Goal: Download file/media

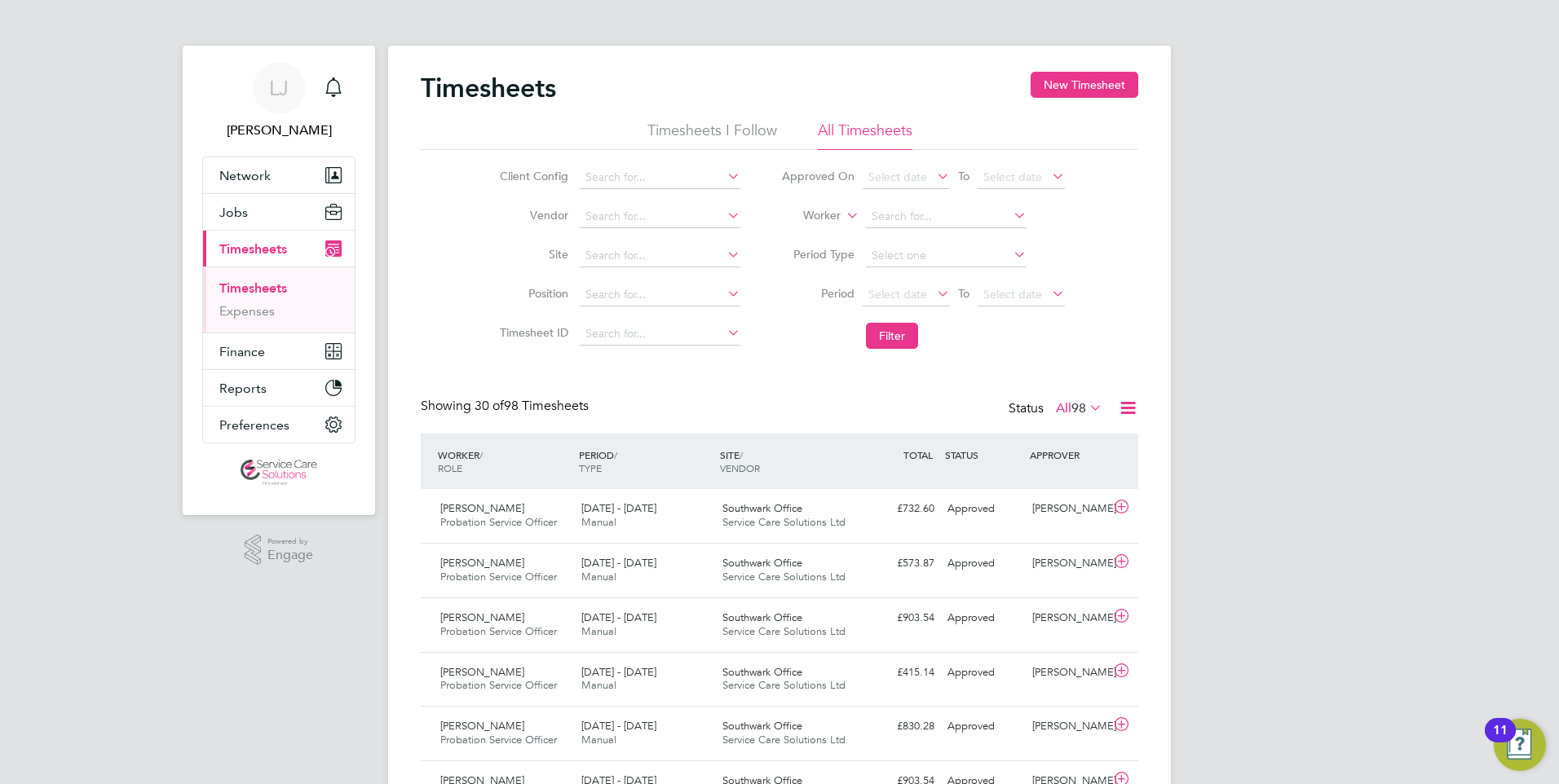
click at [258, 291] on link "Timesheets" at bounding box center [253, 287] width 67 height 16
click at [273, 349] on button "Finance" at bounding box center [278, 351] width 152 height 36
click at [260, 319] on link "Invoices & Credit Notes" at bounding box center [270, 332] width 102 height 32
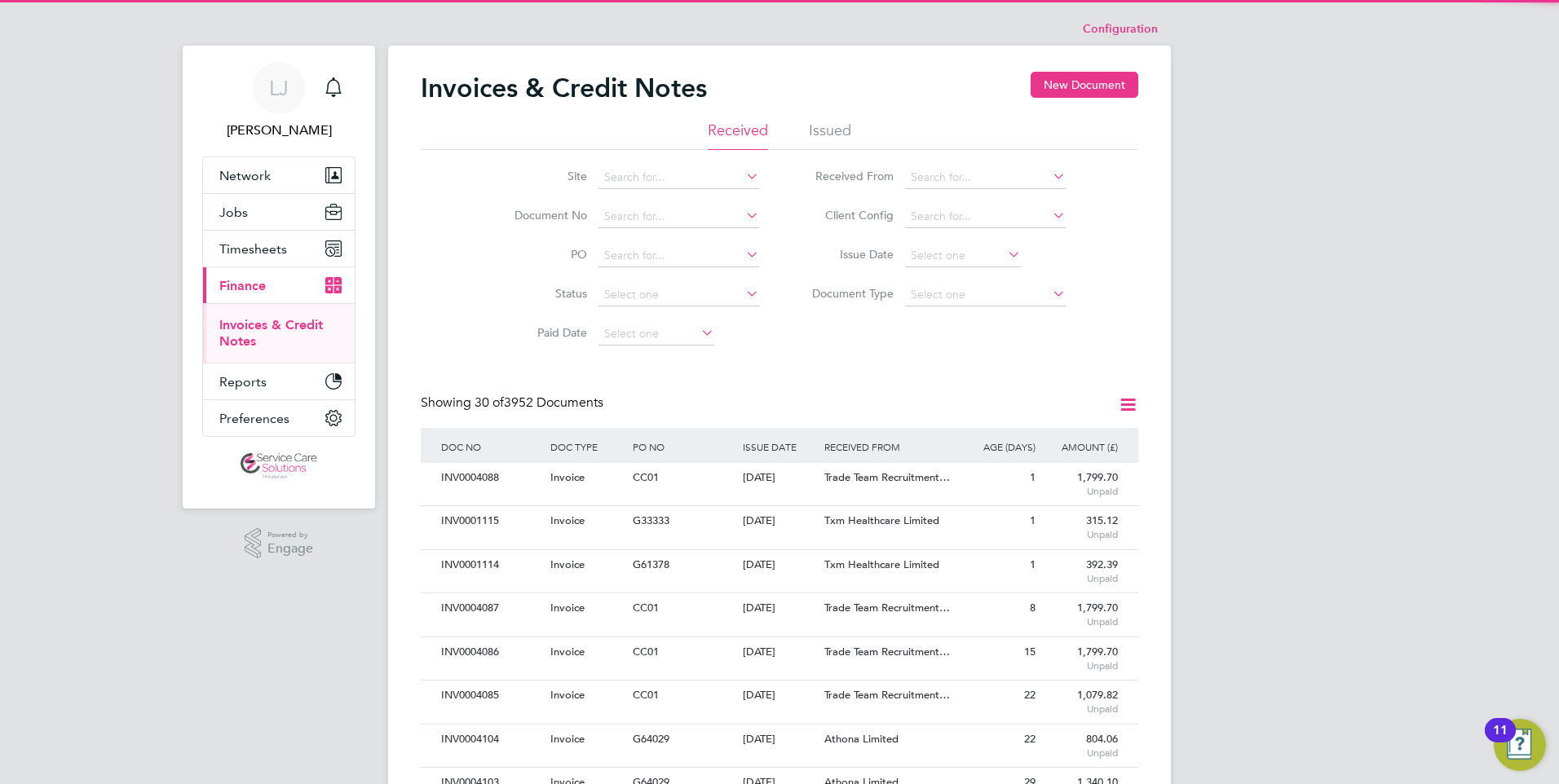
click at [831, 126] on li "Issued" at bounding box center [830, 135] width 43 height 30
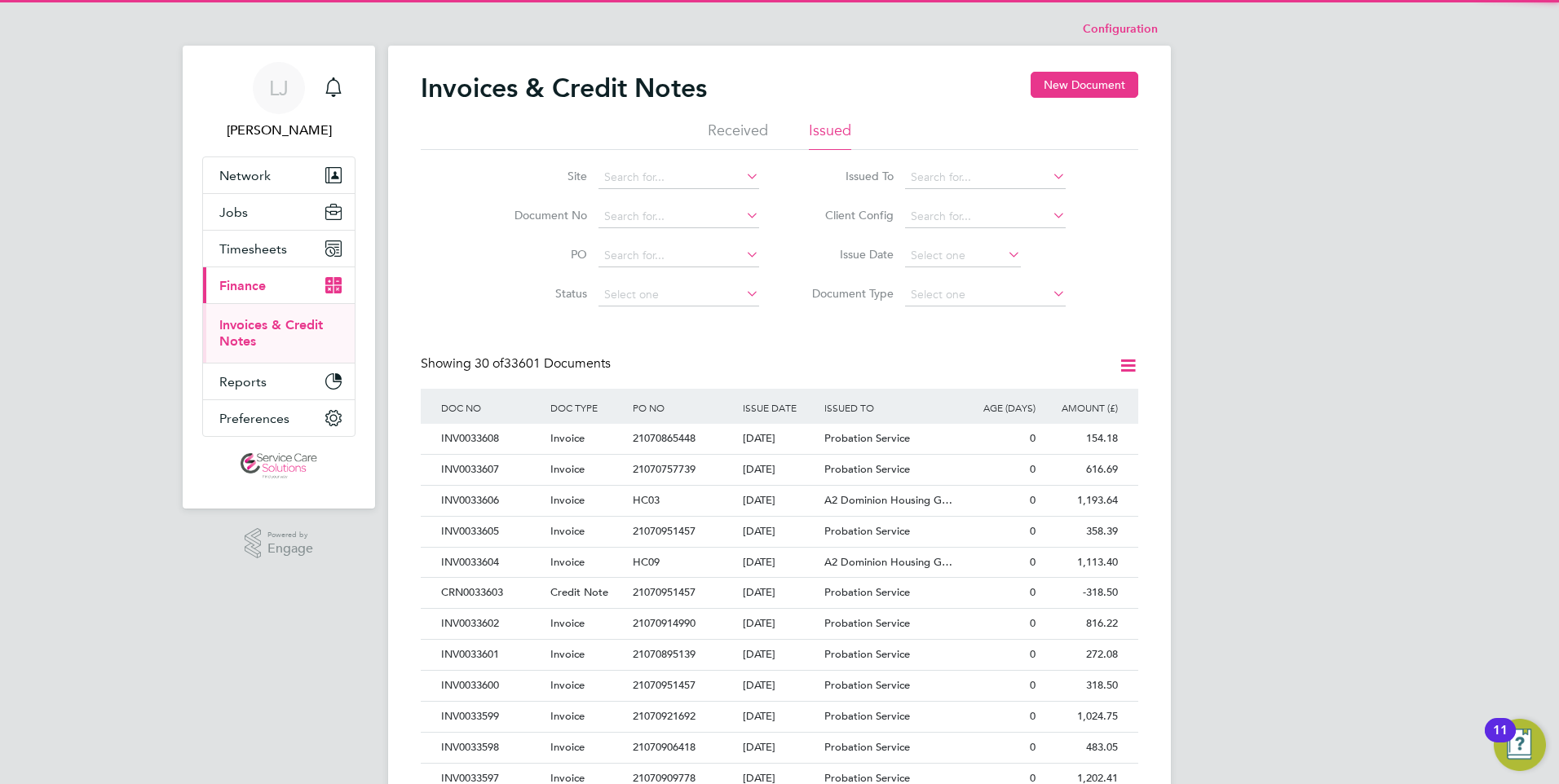
scroll to position [31, 111]
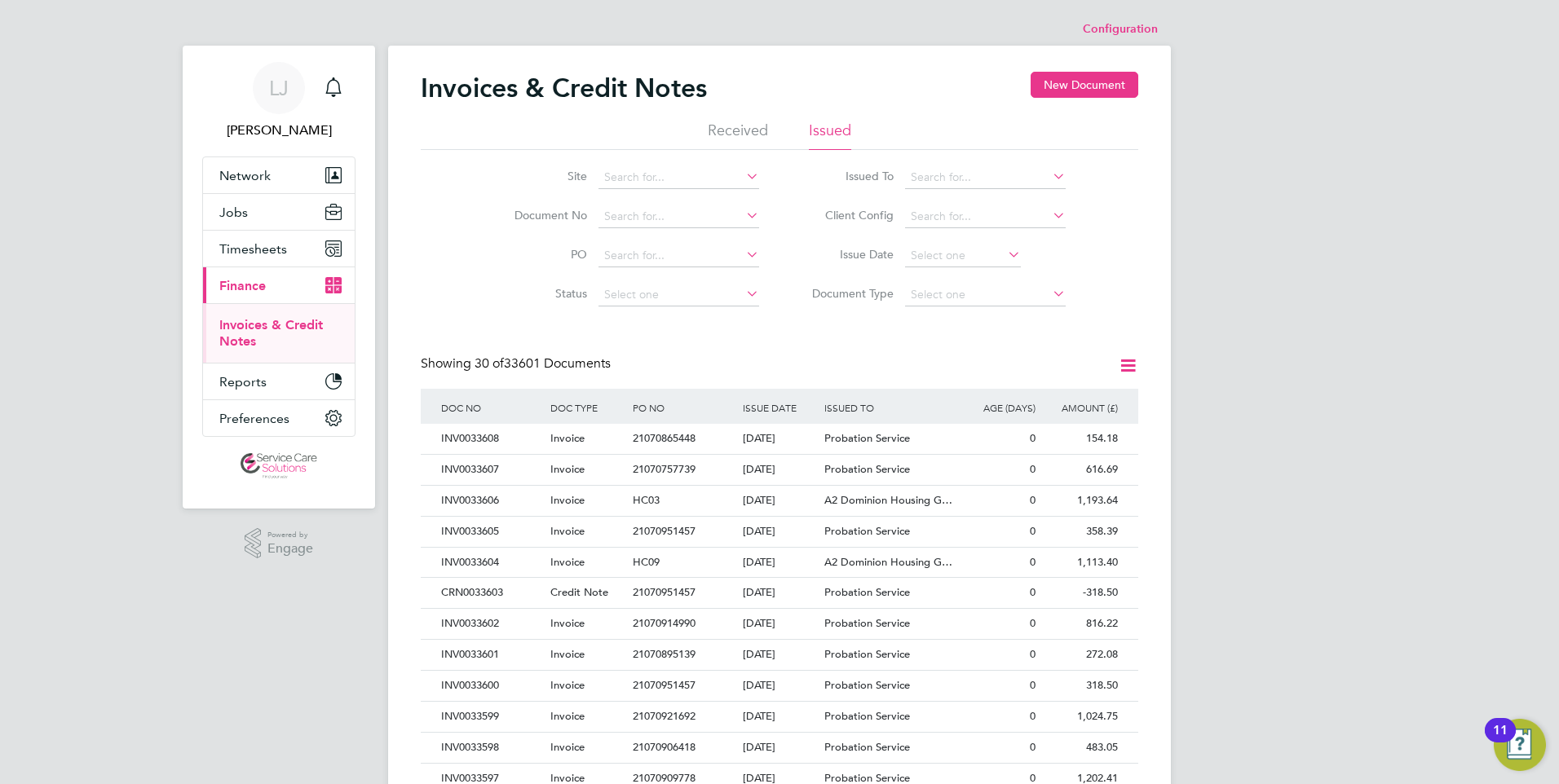
click at [1129, 364] on icon at bounding box center [1128, 365] width 21 height 21
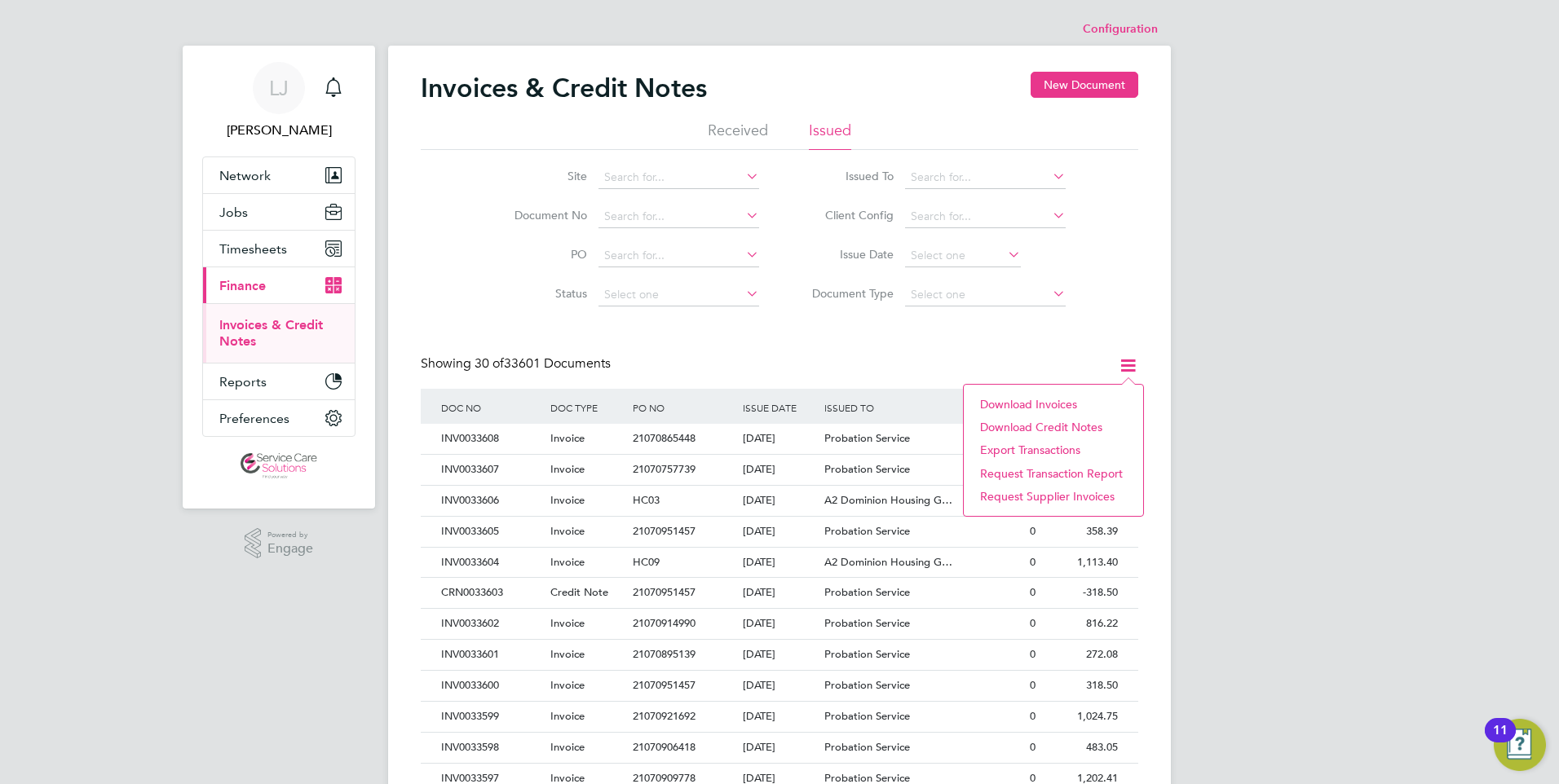
click at [1009, 404] on li "Download invoices" at bounding box center [1053, 404] width 163 height 23
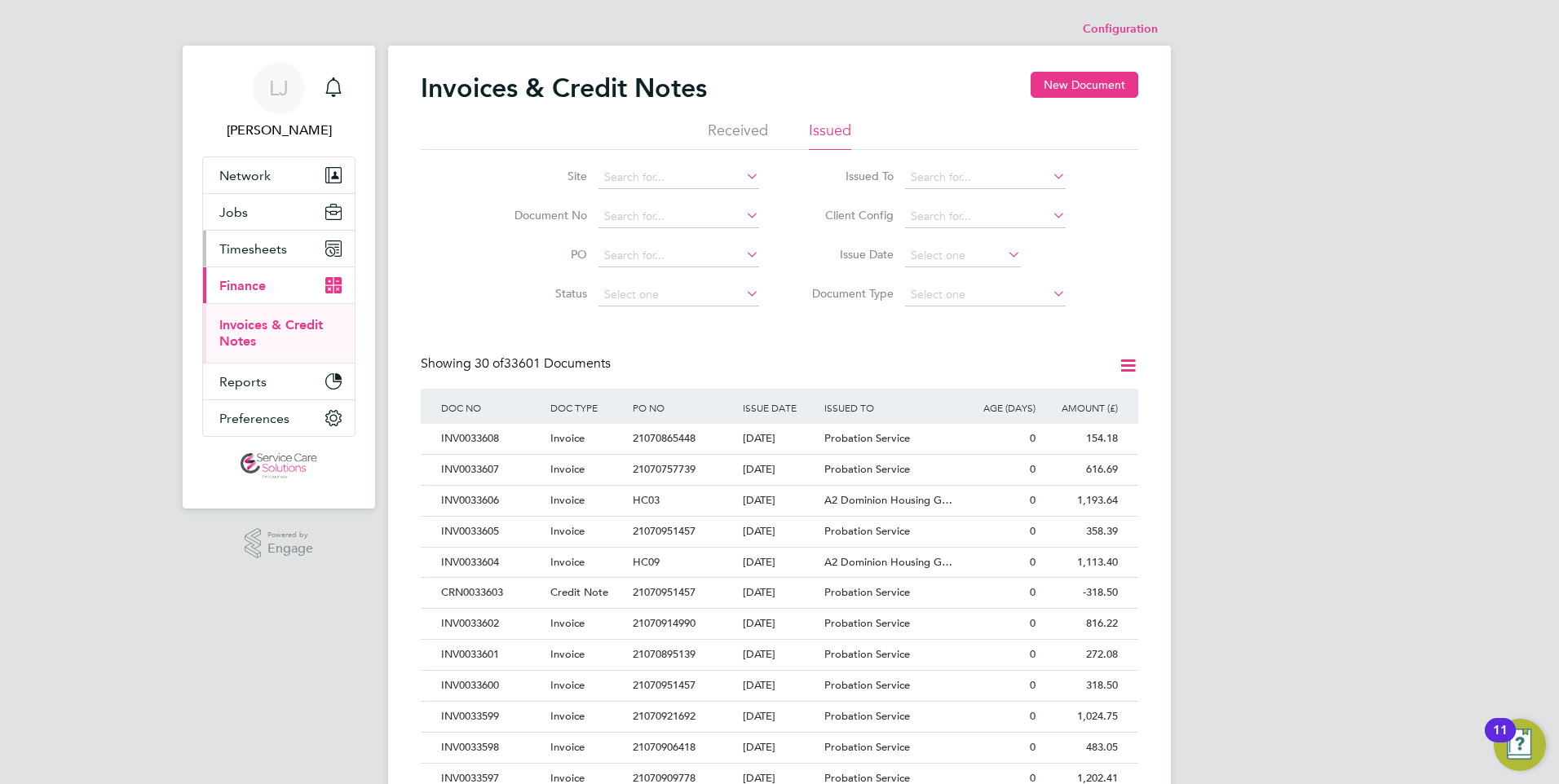
click at [252, 250] on span "Timesheets" at bounding box center [253, 249] width 67 height 16
click at [257, 291] on link "Timesheets" at bounding box center [253, 287] width 67 height 16
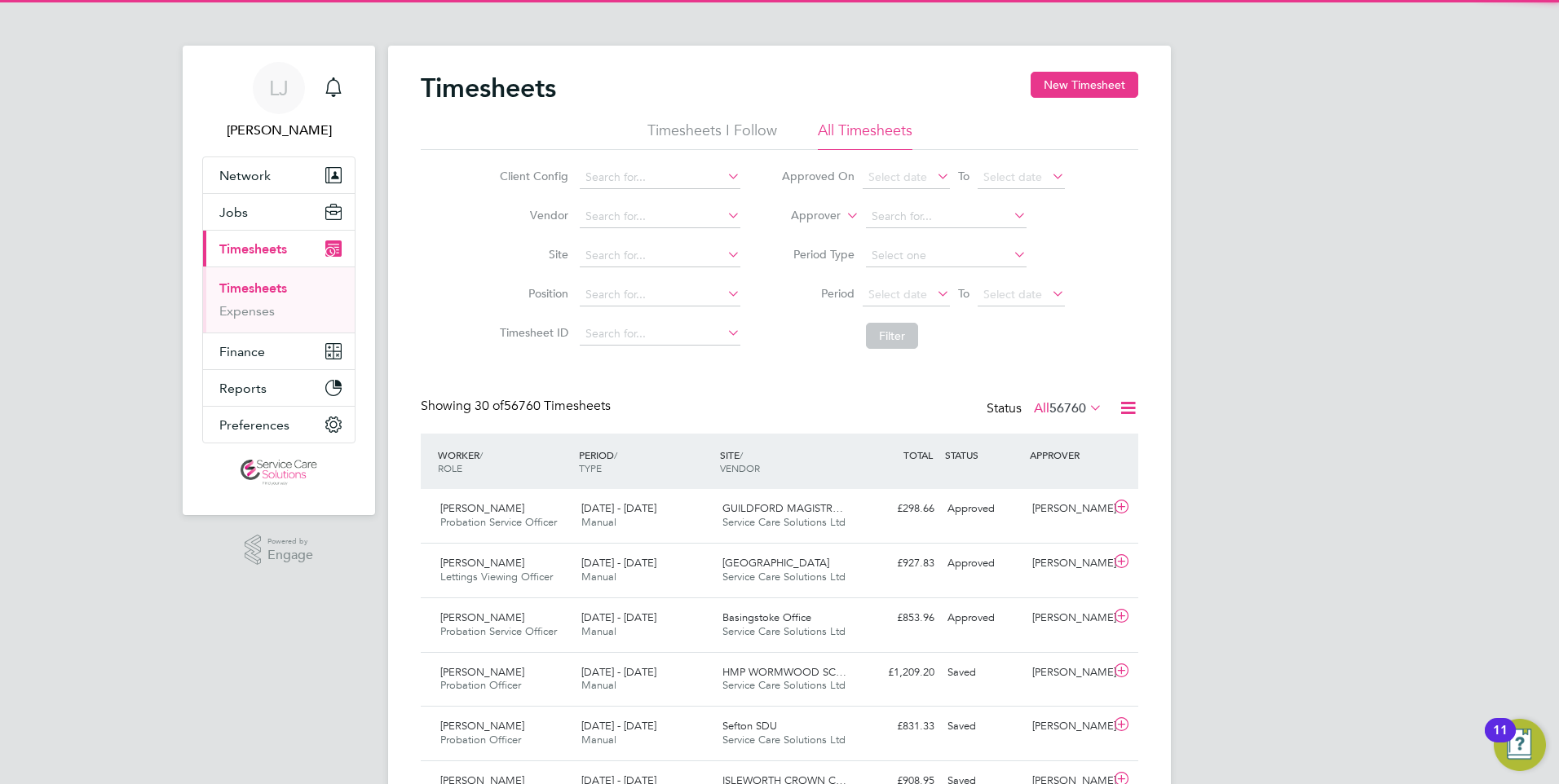
scroll to position [42, 142]
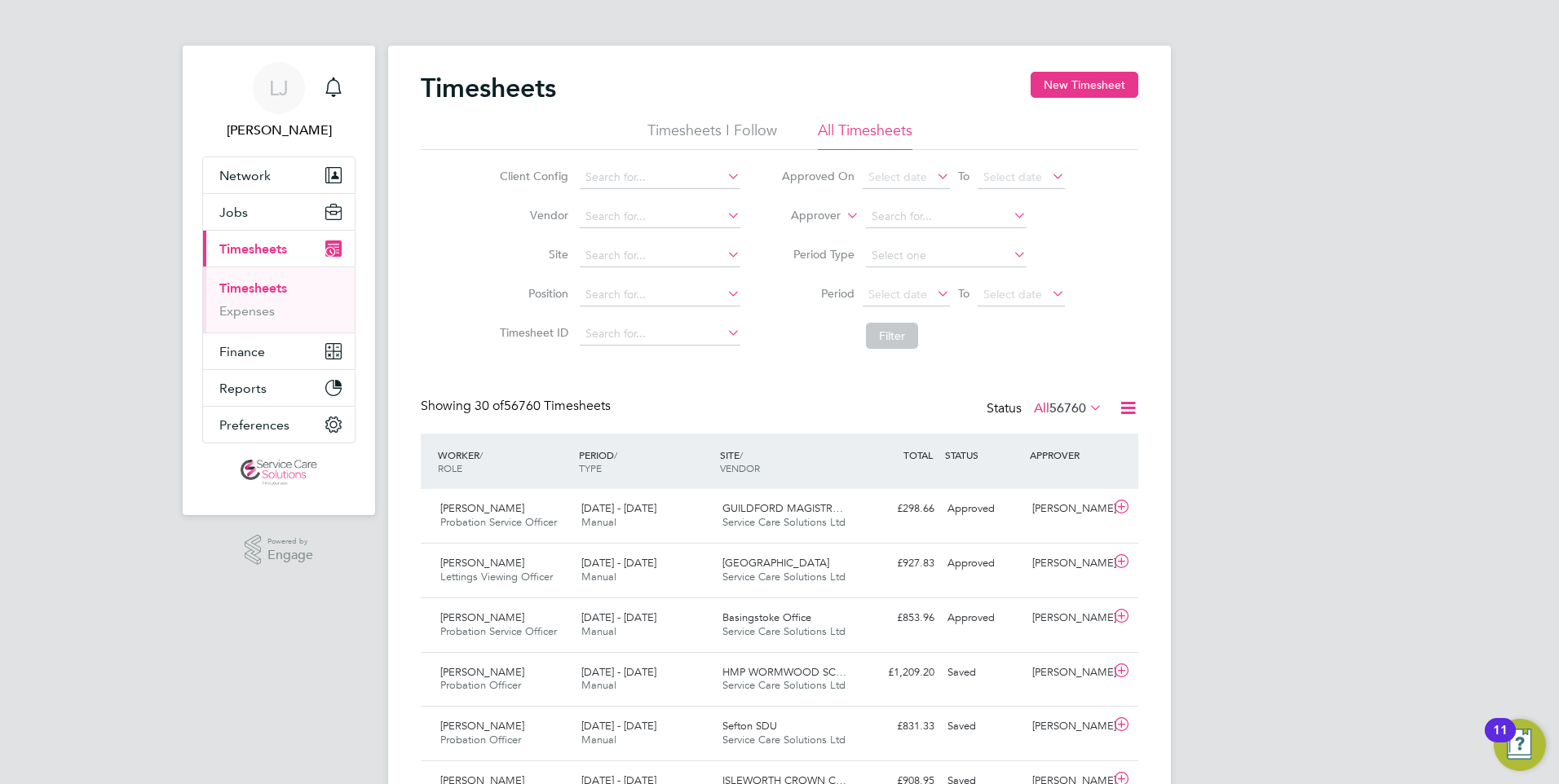
click at [1131, 410] on icon at bounding box center [1128, 407] width 21 height 21
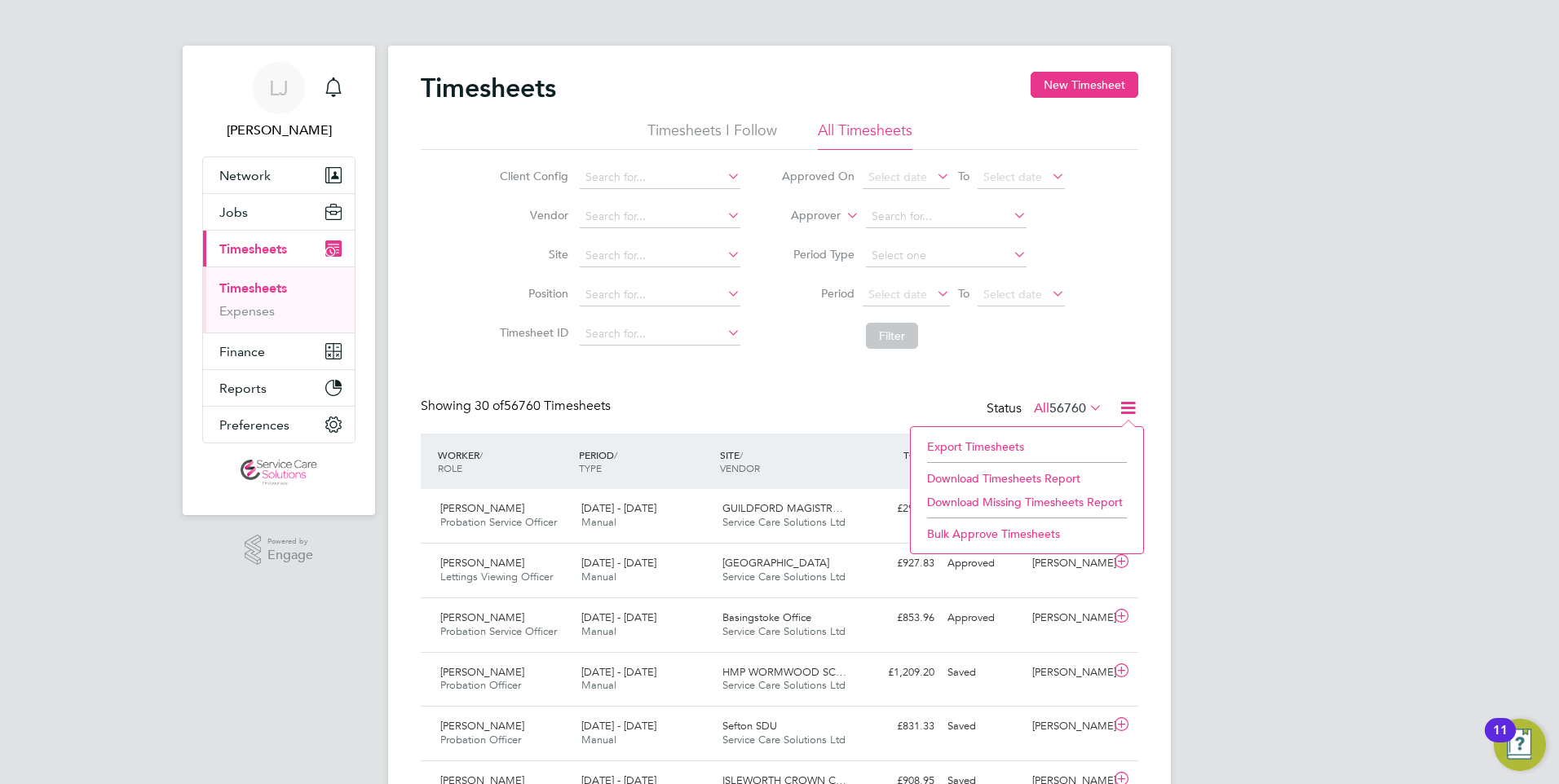
click at [969, 475] on li "Download Timesheets Report" at bounding box center [1027, 479] width 216 height 23
